Goal: Download file/media

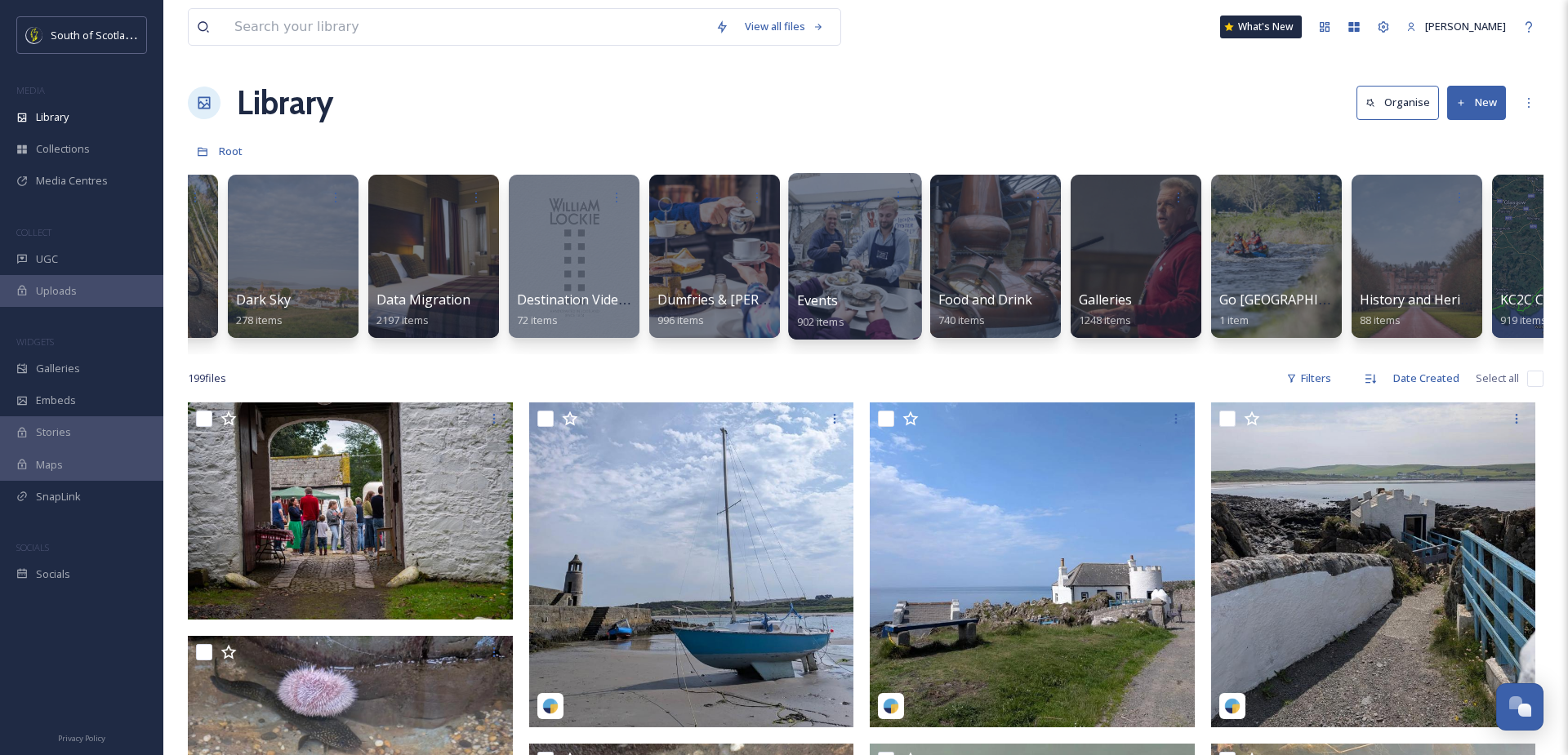
scroll to position [0, 809]
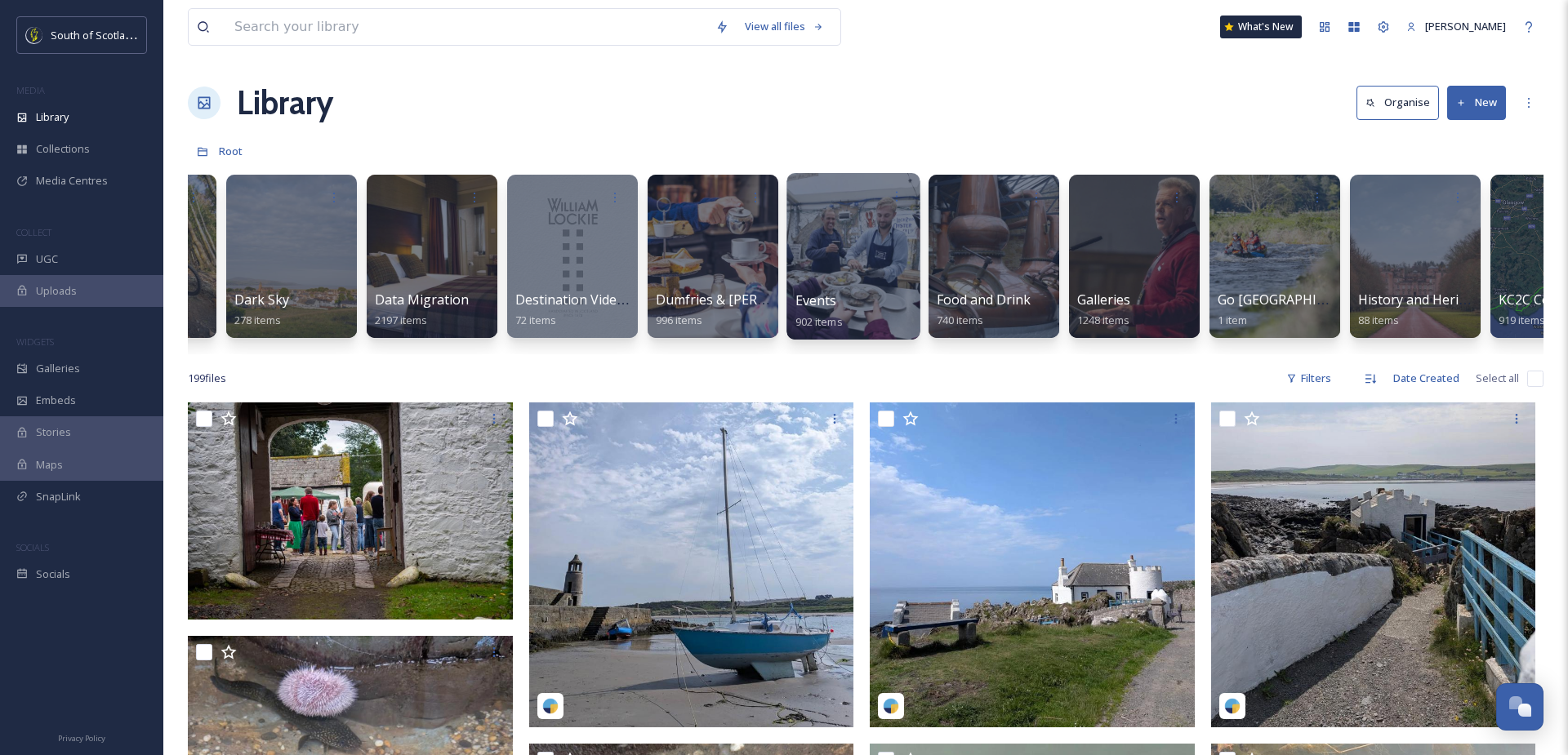
click at [856, 264] on div at bounding box center [852, 256] width 133 height 167
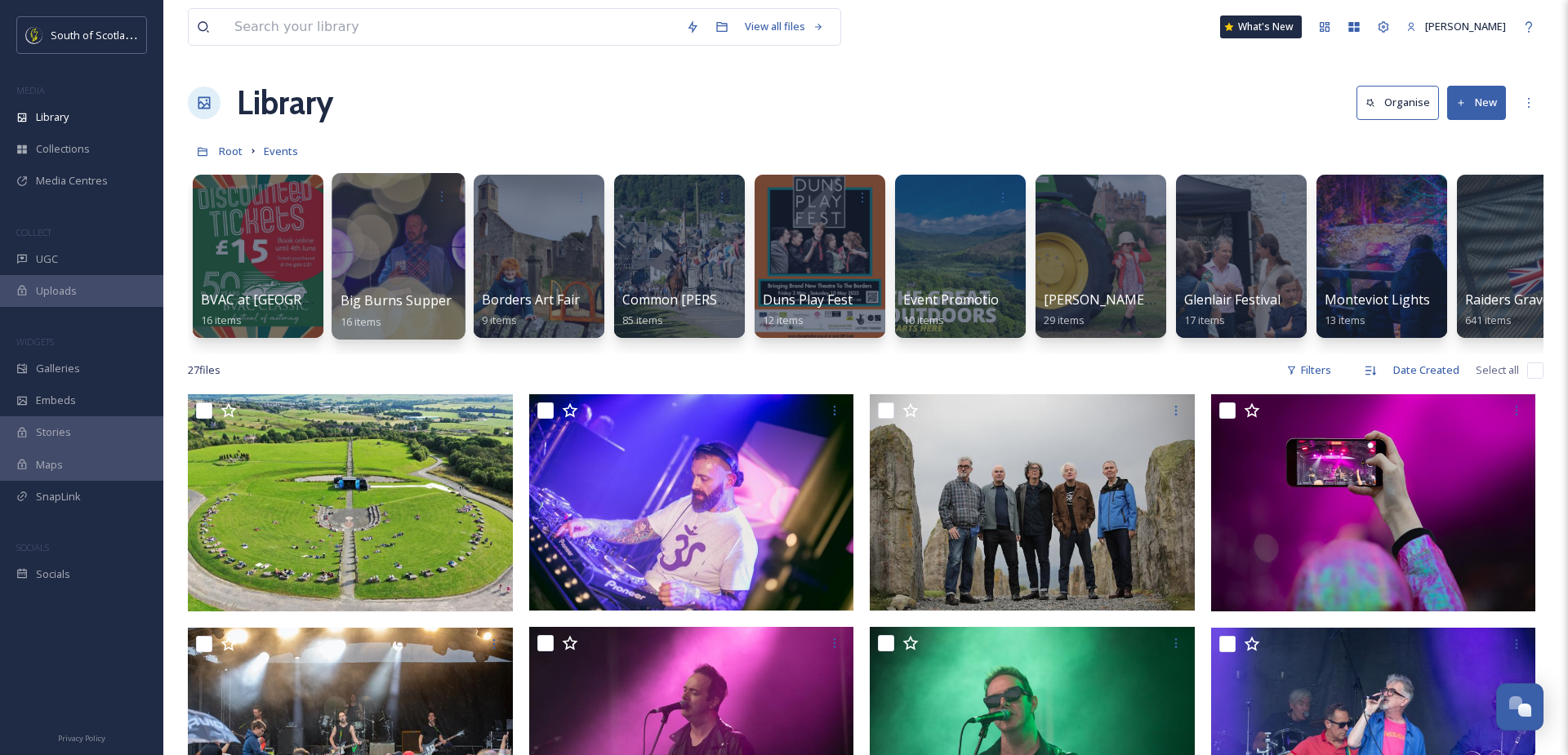
click at [416, 239] on div at bounding box center [398, 256] width 133 height 167
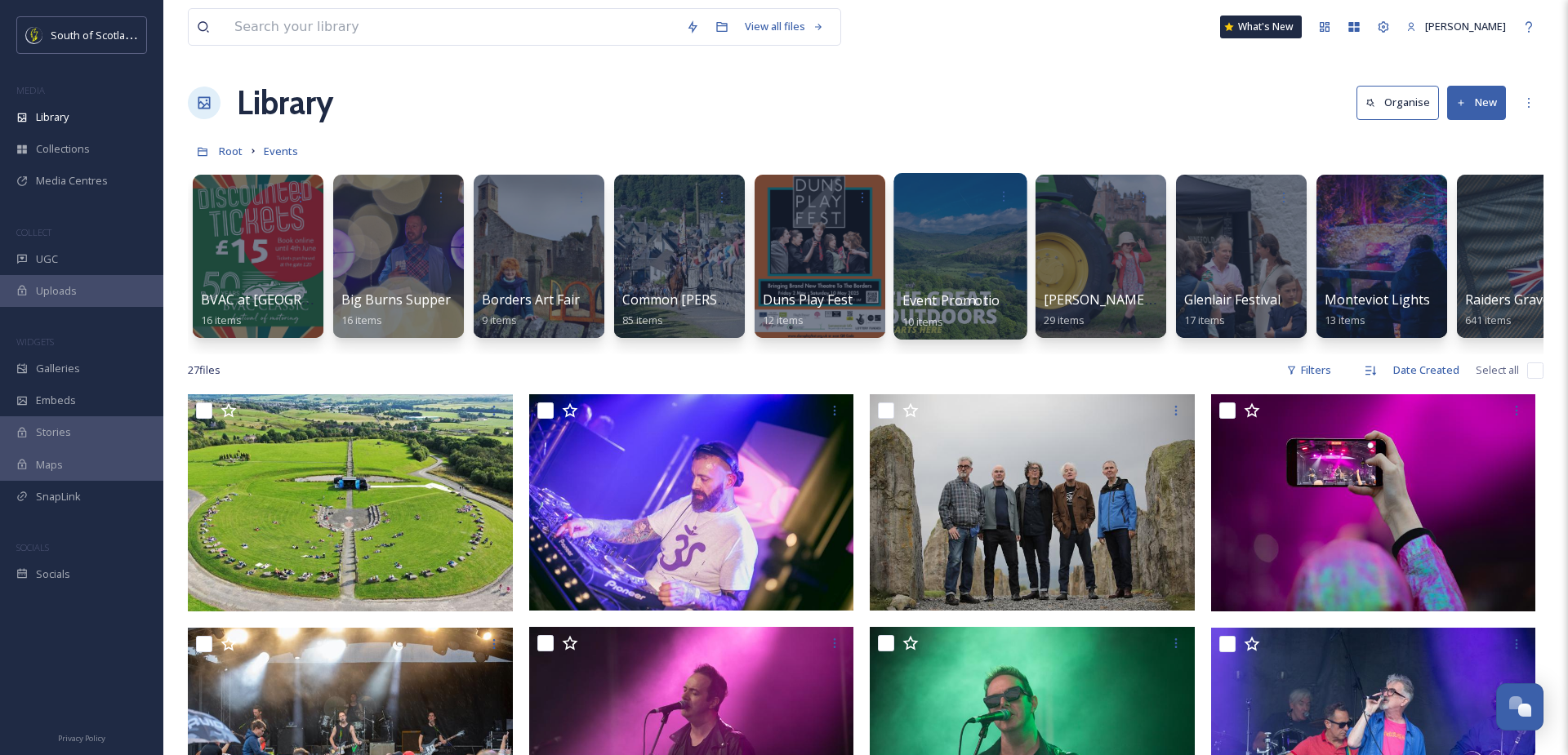
click at [969, 250] on div at bounding box center [959, 256] width 133 height 167
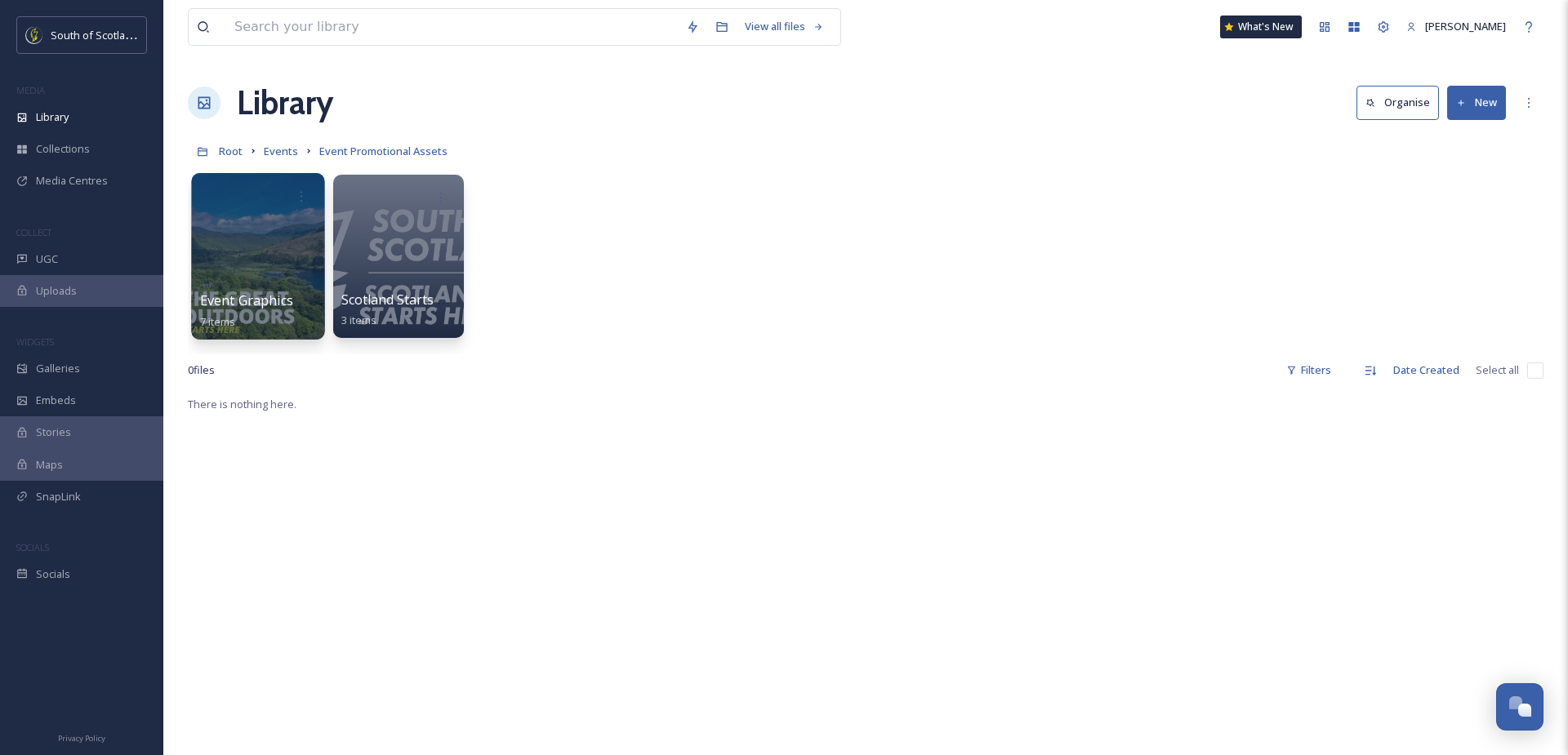
click at [268, 280] on div at bounding box center [257, 256] width 133 height 167
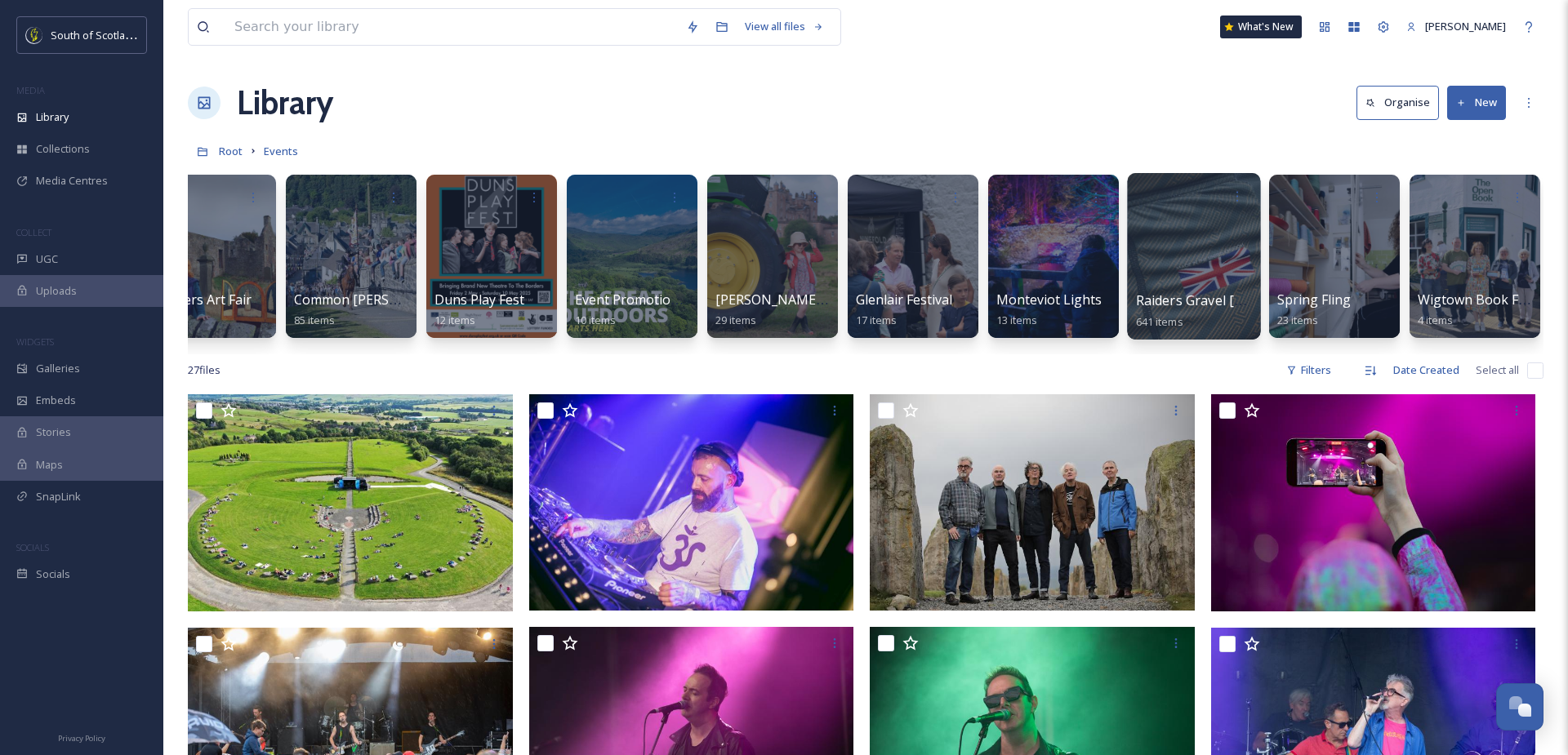
scroll to position [0, 330]
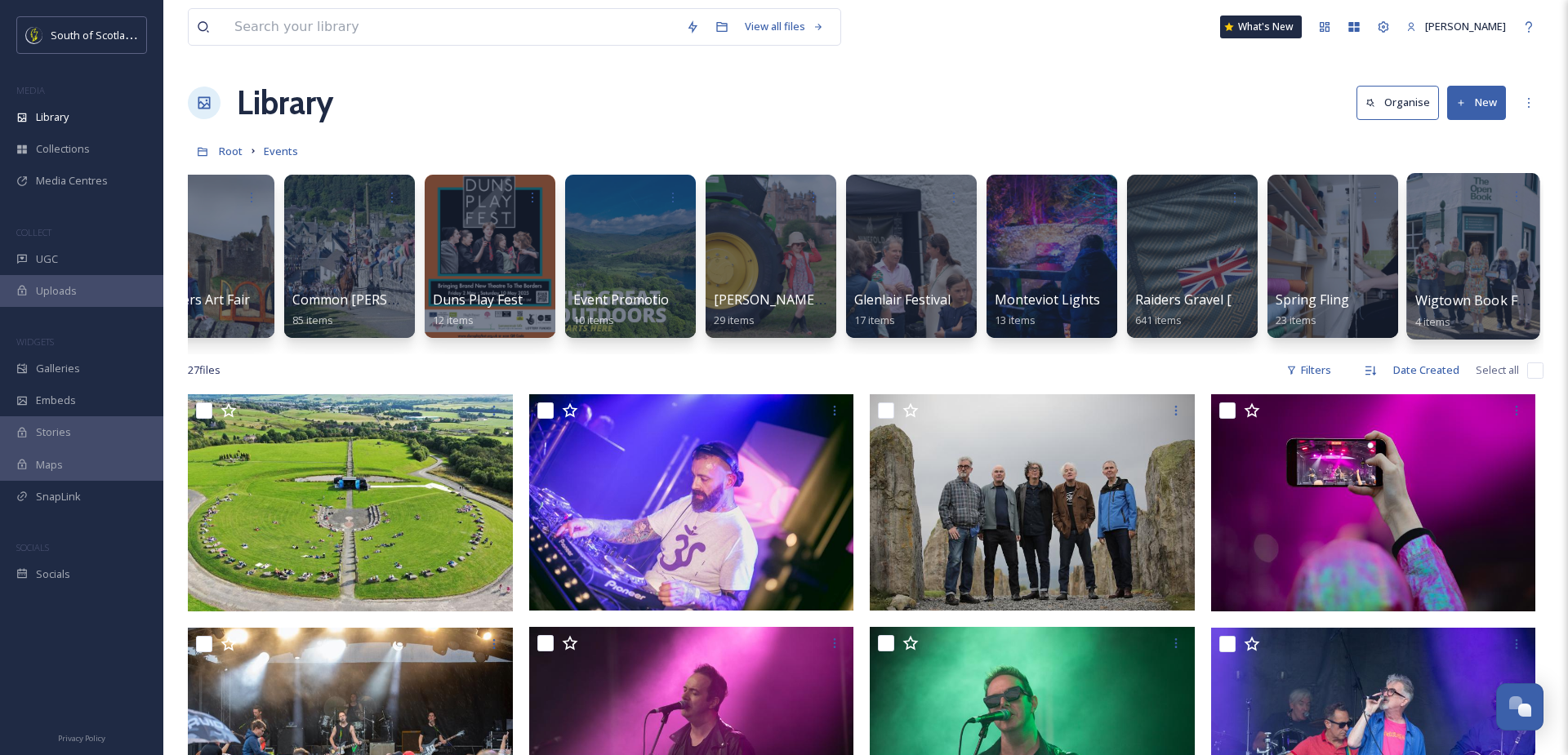
click at [1480, 253] on div at bounding box center [1472, 256] width 133 height 167
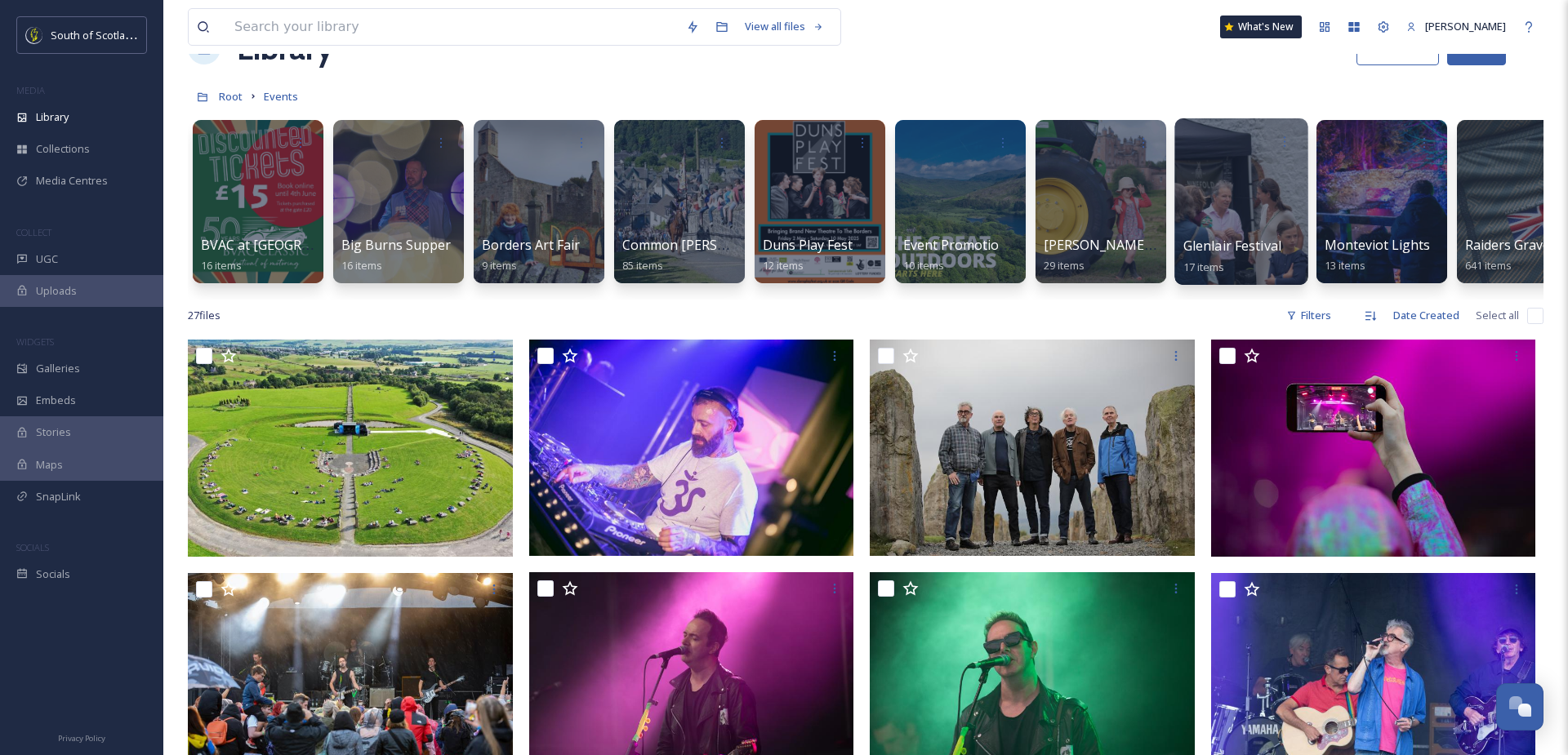
scroll to position [9, 0]
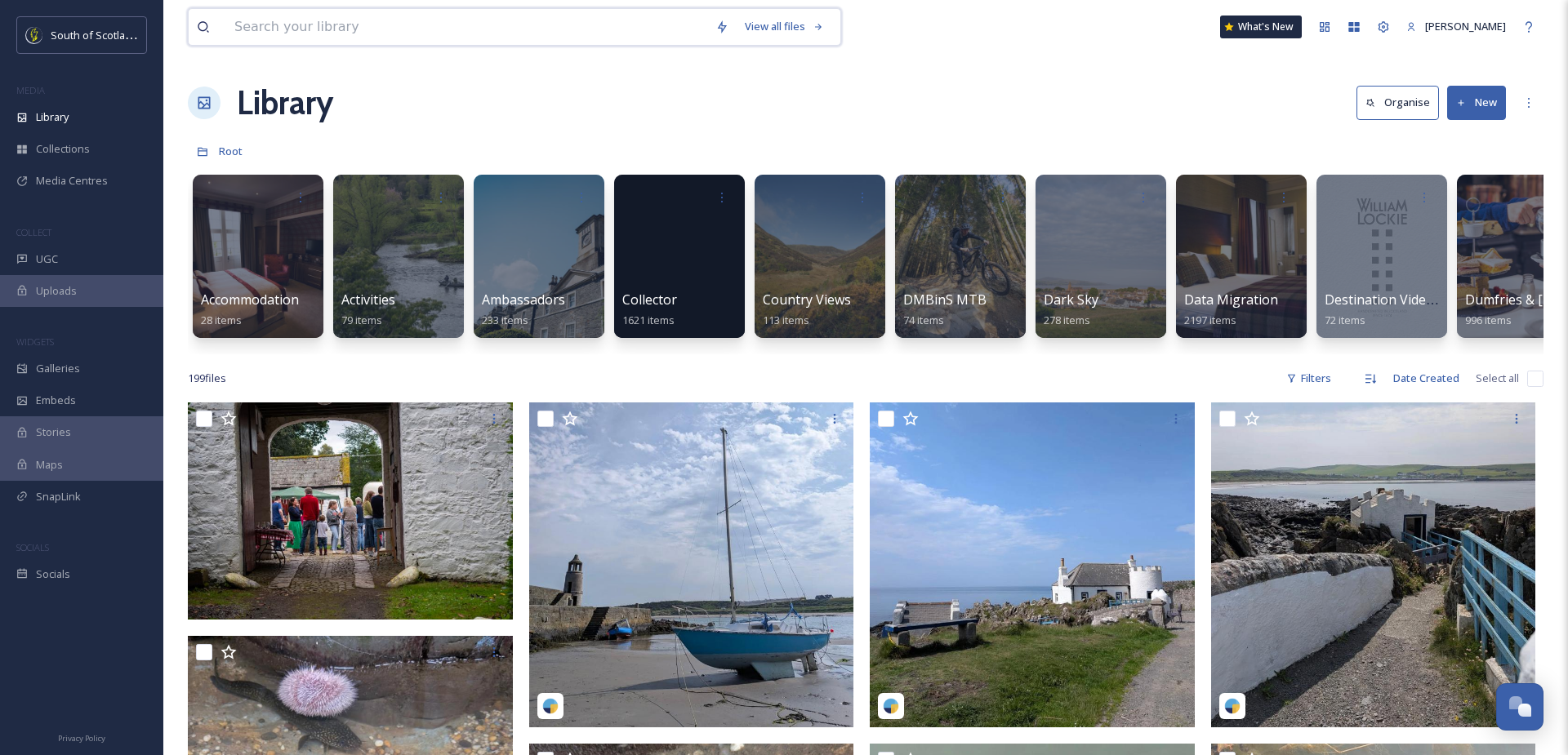
click at [508, 31] on input at bounding box center [466, 26] width 481 height 36
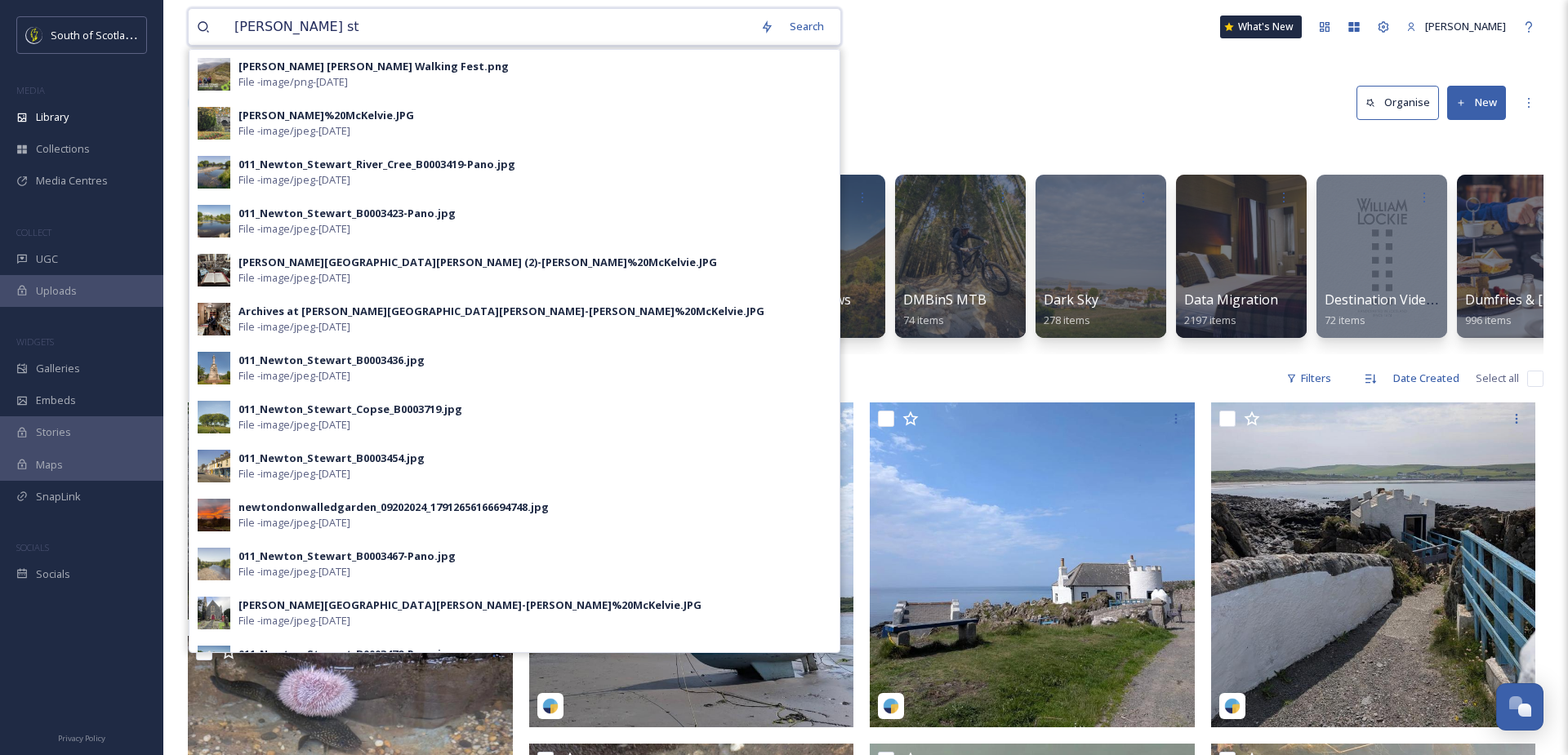
type input "[PERSON_NAME] ste"
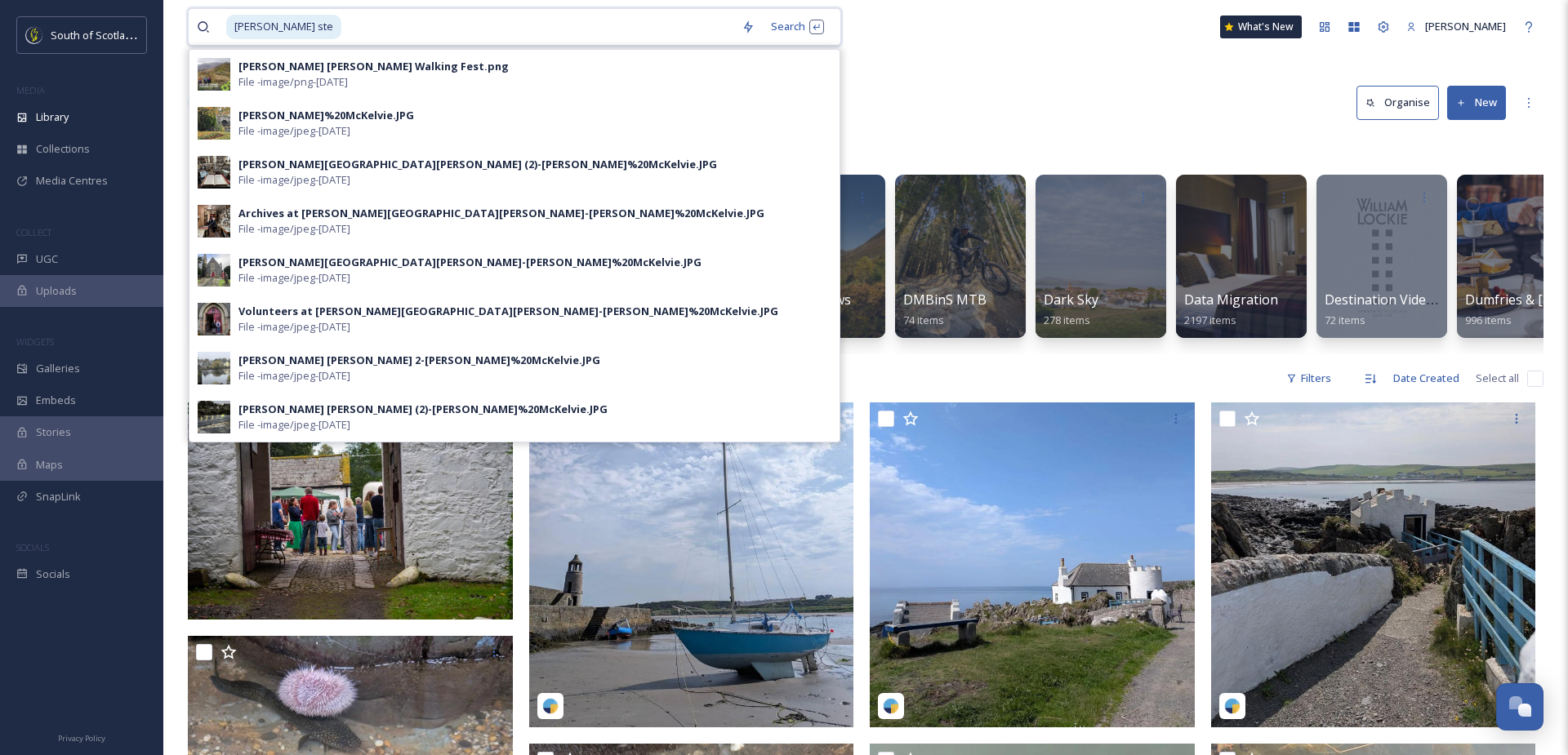
click at [343, 34] on input at bounding box center [538, 26] width 390 height 36
click at [291, 26] on span "[PERSON_NAME] ste" at bounding box center [283, 26] width 116 height 23
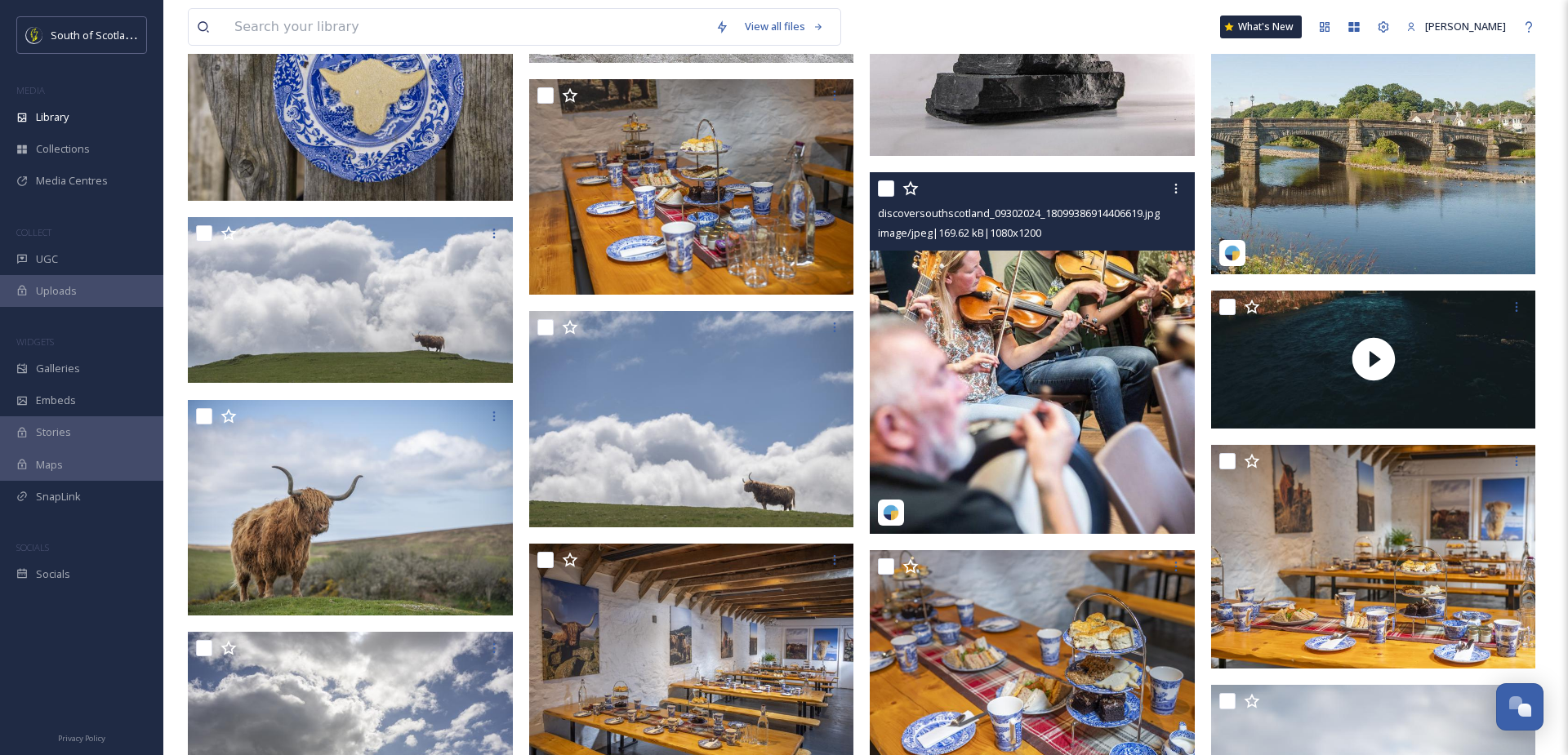
scroll to position [5964, 0]
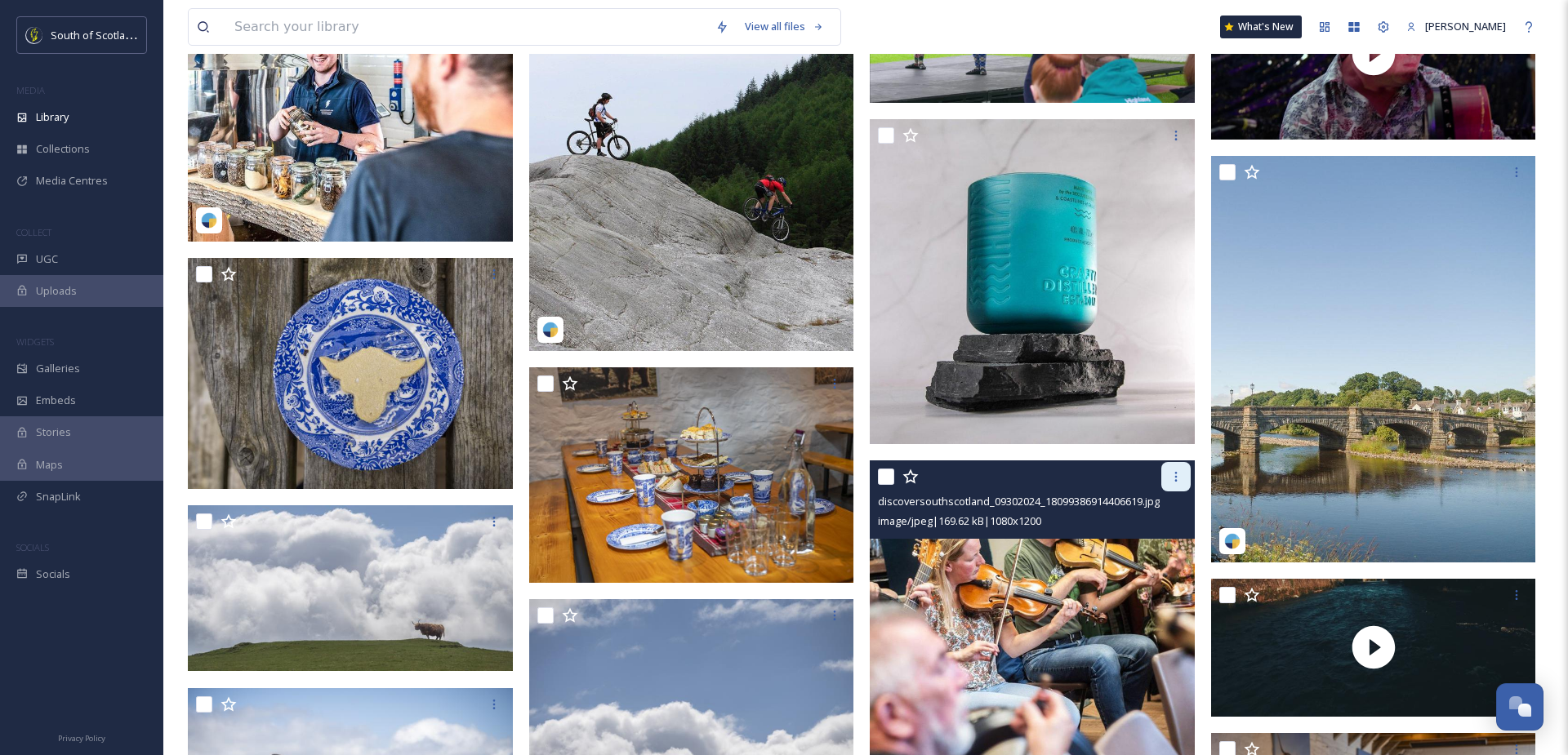
click at [1176, 480] on icon at bounding box center [1175, 476] width 13 height 13
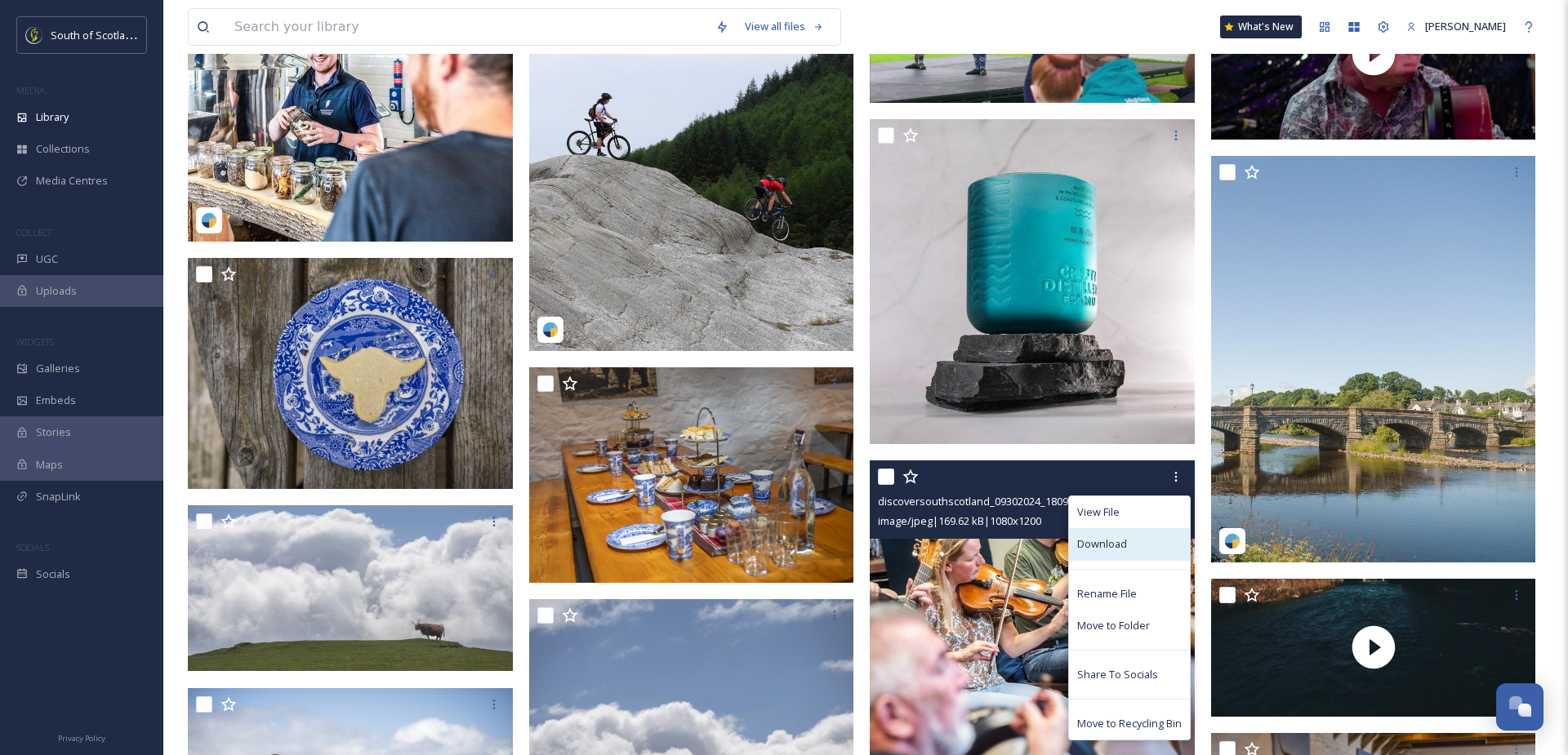
click at [1148, 535] on div "Download" at bounding box center [1128, 544] width 121 height 32
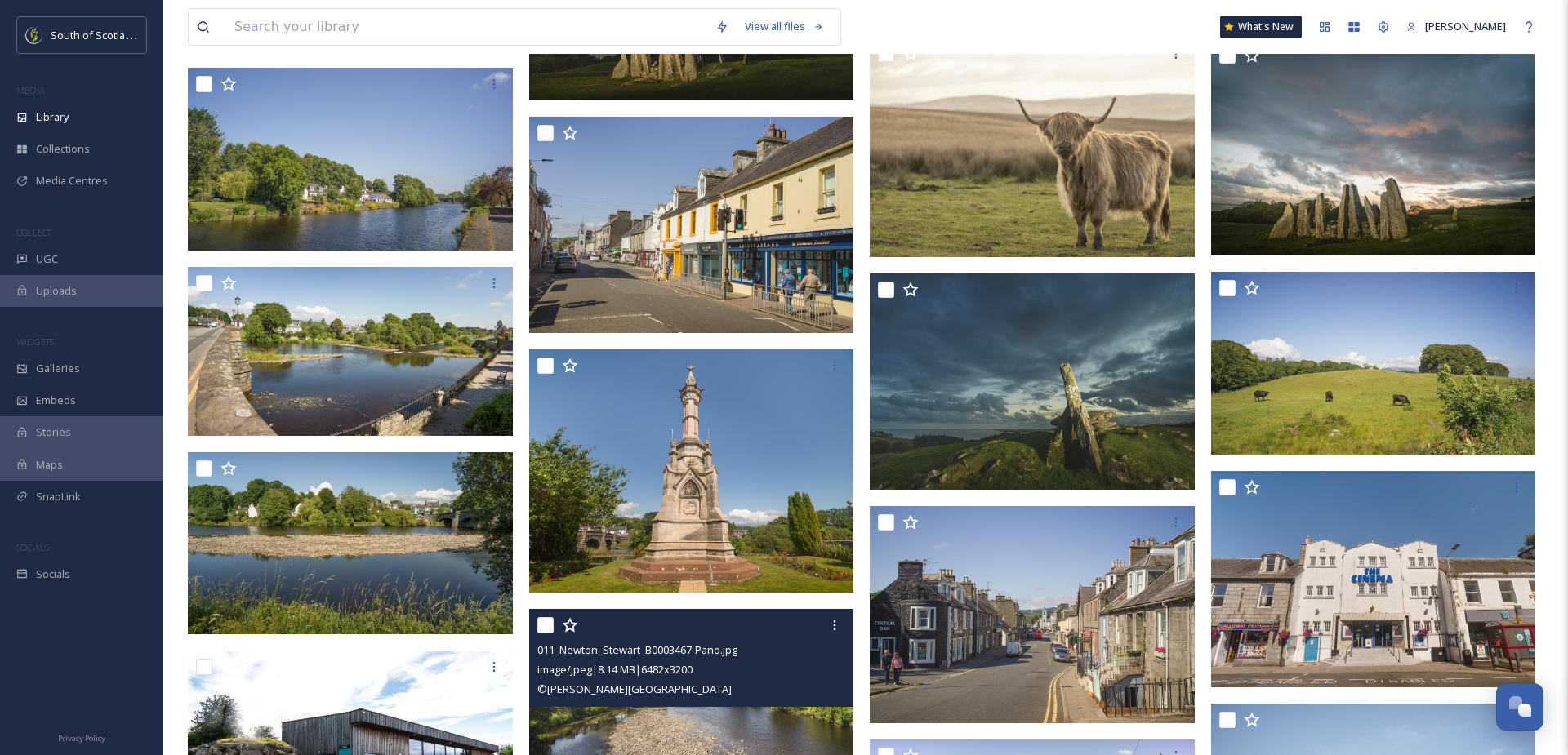
scroll to position [13619, 0]
